Goal: Navigation & Orientation: Understand site structure

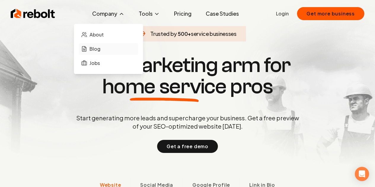
click at [96, 46] on span "Blog" at bounding box center [94, 48] width 11 height 7
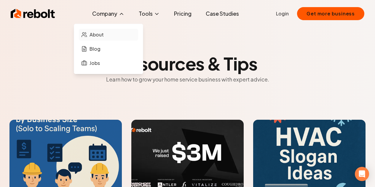
drag, startPoint x: 91, startPoint y: 34, endPoint x: 94, endPoint y: 34, distance: 3.3
click at [91, 34] on span "About" at bounding box center [96, 34] width 14 height 7
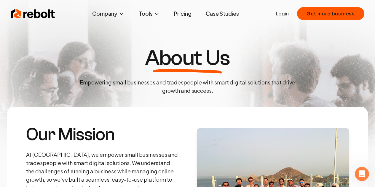
click at [35, 12] on img at bounding box center [33, 14] width 44 height 12
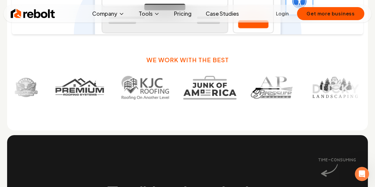
scroll to position [297, 0]
